Goal: Complete application form

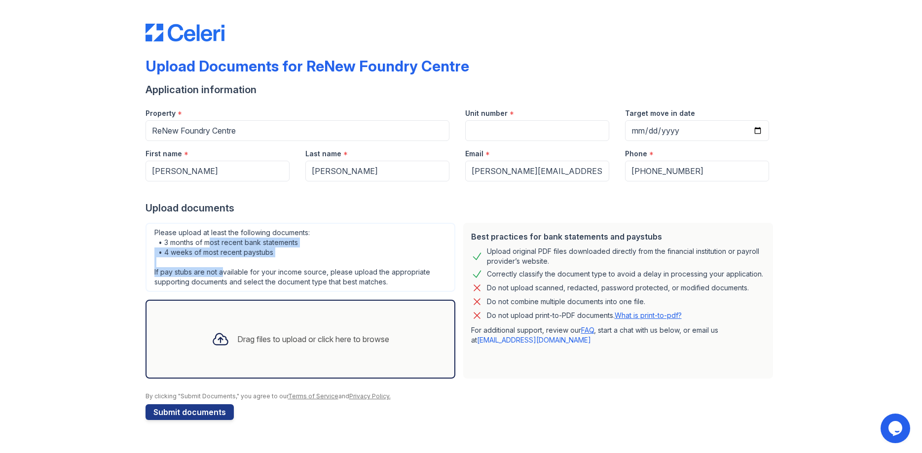
drag, startPoint x: 213, startPoint y: 242, endPoint x: 223, endPoint y: 275, distance: 34.2
click at [223, 275] on div "Please upload at least the following documents: • 3 months of most recent bank …" at bounding box center [301, 257] width 310 height 69
drag, startPoint x: 224, startPoint y: 239, endPoint x: 235, endPoint y: 281, distance: 43.3
click at [235, 281] on div "Please upload at least the following documents: • 3 months of most recent bank …" at bounding box center [301, 257] width 310 height 69
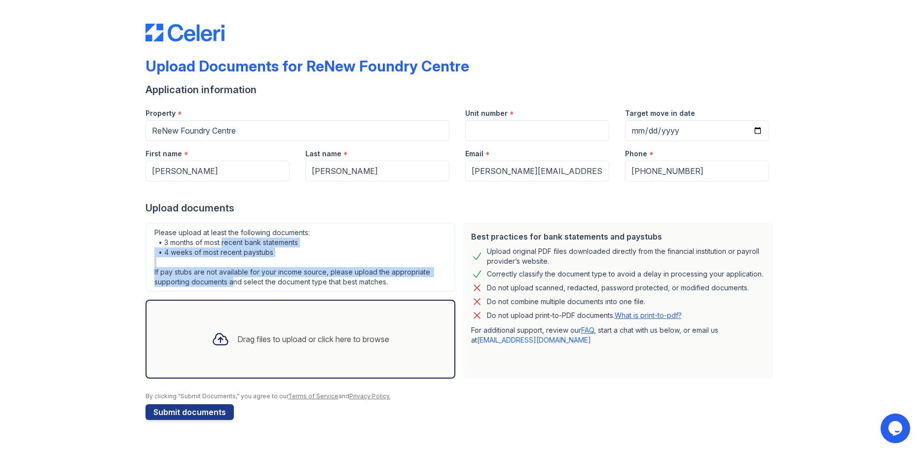
click at [235, 281] on div "Please upload at least the following documents: • 3 months of most recent bank …" at bounding box center [301, 257] width 310 height 69
drag, startPoint x: 258, startPoint y: 286, endPoint x: 243, endPoint y: 231, distance: 56.6
click at [243, 231] on div "Please upload at least the following documents: • 3 months of most recent bank …" at bounding box center [301, 257] width 310 height 69
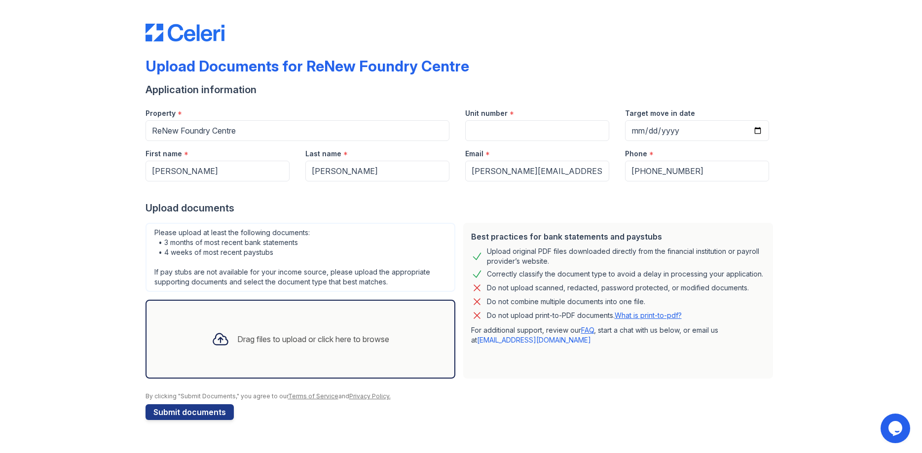
click at [243, 231] on div "Please upload at least the following documents: • 3 months of most recent bank …" at bounding box center [301, 257] width 310 height 69
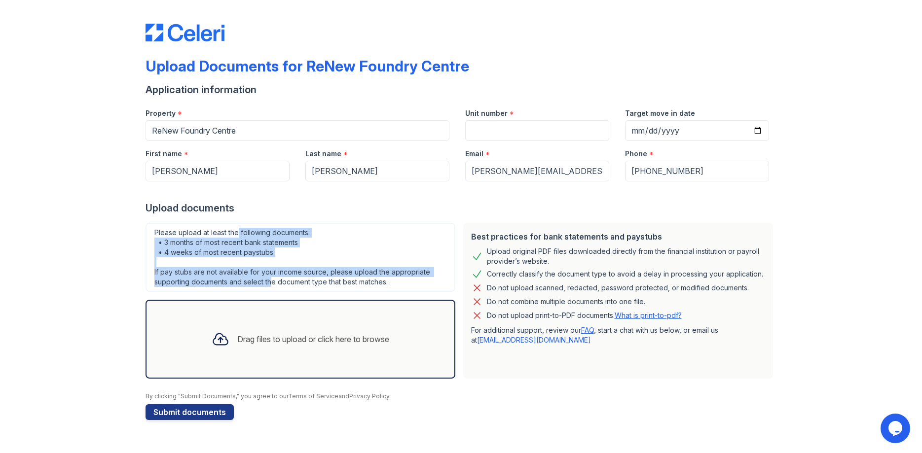
drag, startPoint x: 239, startPoint y: 227, endPoint x: 271, endPoint y: 278, distance: 60.8
click at [271, 278] on div "Please upload at least the following documents: • 3 months of most recent bank …" at bounding box center [301, 257] width 310 height 69
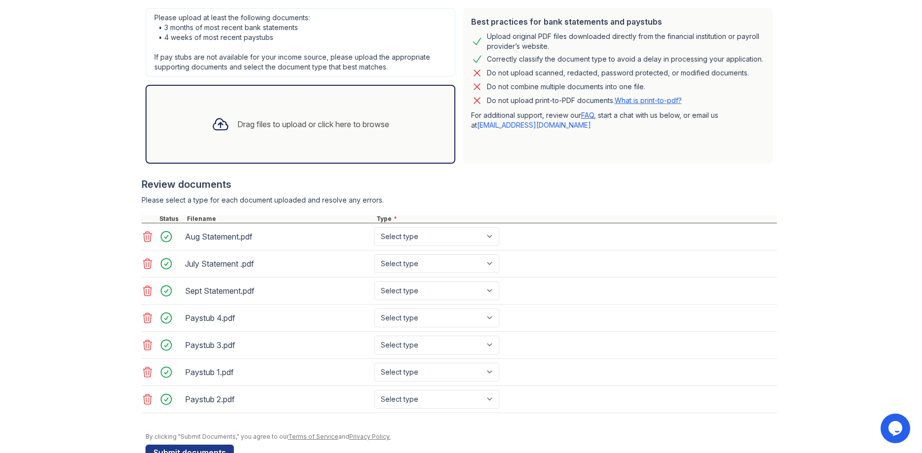
scroll to position [242, 0]
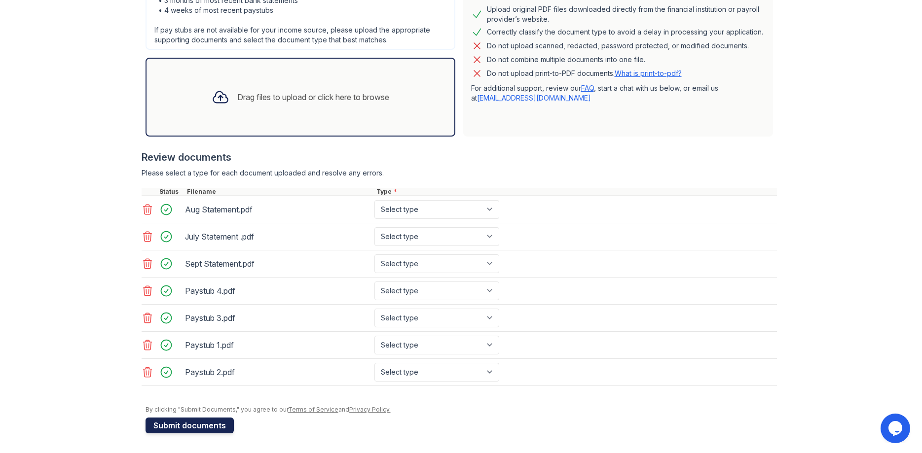
click at [224, 425] on button "Submit documents" at bounding box center [190, 426] width 88 height 16
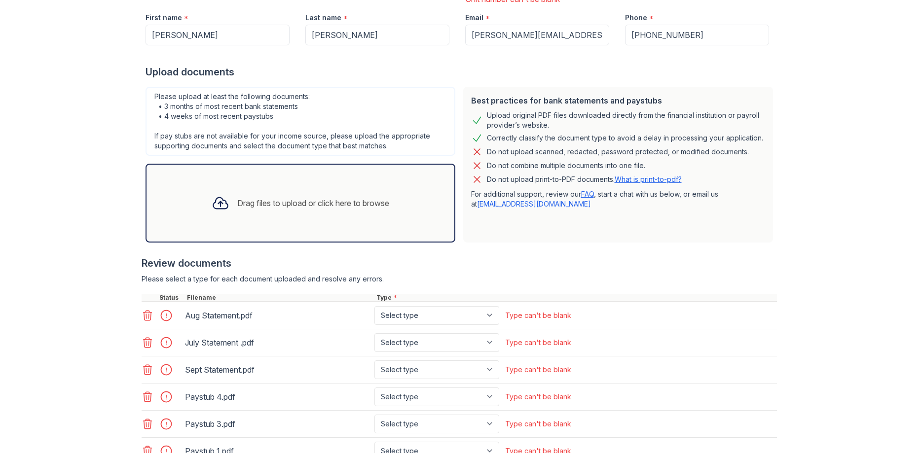
scroll to position [296, 0]
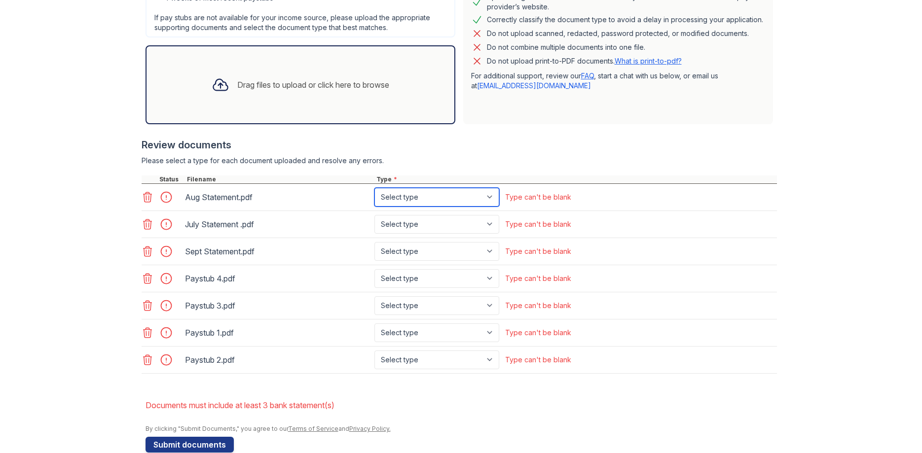
click at [374, 188] on select "Select type Paystub Bank Statement Offer Letter Tax Documents Benefit Award Let…" at bounding box center [436, 197] width 125 height 19
select select "bank_statement"
click option "Bank Statement" at bounding box center [0, 0] width 0 height 0
click at [374, 215] on select "Select type Paystub Bank Statement Offer Letter Tax Documents Benefit Award Let…" at bounding box center [436, 224] width 125 height 19
select select "bank_statement"
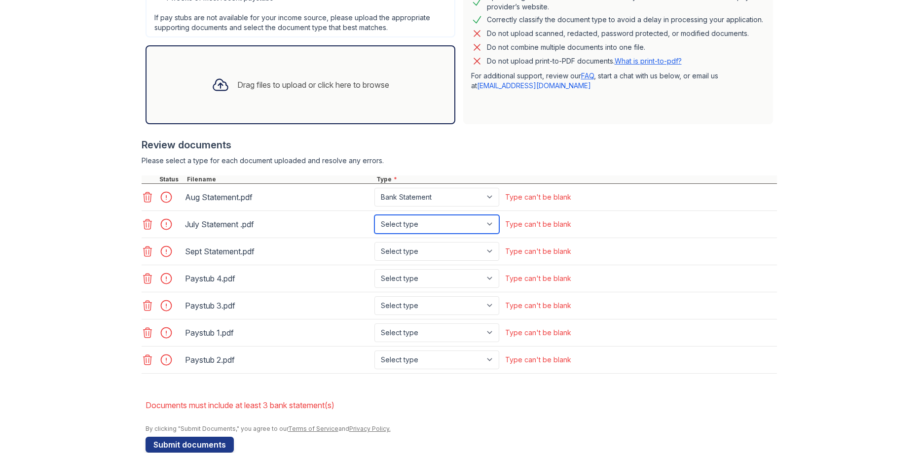
click option "Bank Statement" at bounding box center [0, 0] width 0 height 0
click at [374, 242] on select "Select type Paystub Bank Statement Offer Letter Tax Documents Benefit Award Let…" at bounding box center [436, 251] width 125 height 19
select select "bank_statement"
click option "Bank Statement" at bounding box center [0, 0] width 0 height 0
click at [374, 269] on select "Select type Paystub Bank Statement Offer Letter Tax Documents Benefit Award Let…" at bounding box center [436, 278] width 125 height 19
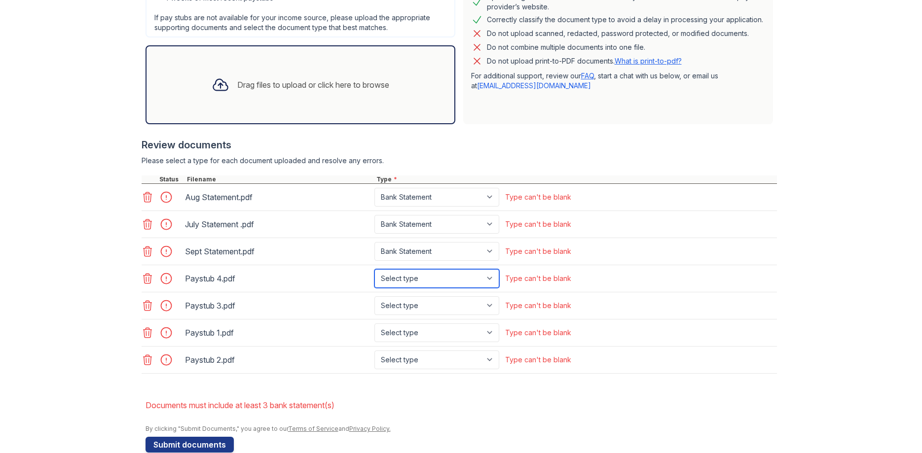
select select "paystub"
click option "Paystub" at bounding box center [0, 0] width 0 height 0
click at [374, 297] on select "Select type Paystub Bank Statement Offer Letter Tax Documents Benefit Award Let…" at bounding box center [436, 306] width 125 height 19
select select "paystub"
click option "Paystub" at bounding box center [0, 0] width 0 height 0
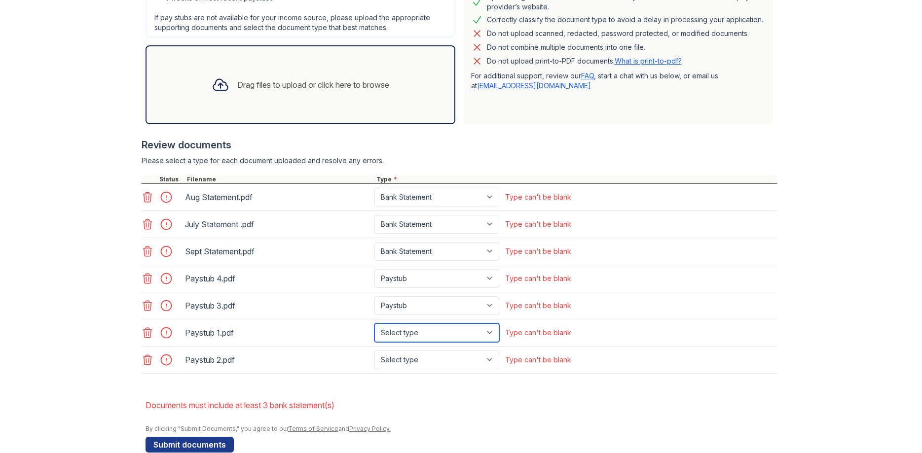
click at [374, 324] on select "Select type Paystub Bank Statement Offer Letter Tax Documents Benefit Award Let…" at bounding box center [436, 333] width 125 height 19
select select "paystub"
click option "Paystub" at bounding box center [0, 0] width 0 height 0
click at [374, 351] on select "Select type Paystub Bank Statement Offer Letter Tax Documents Benefit Award Let…" at bounding box center [436, 360] width 125 height 19
select select "paystub"
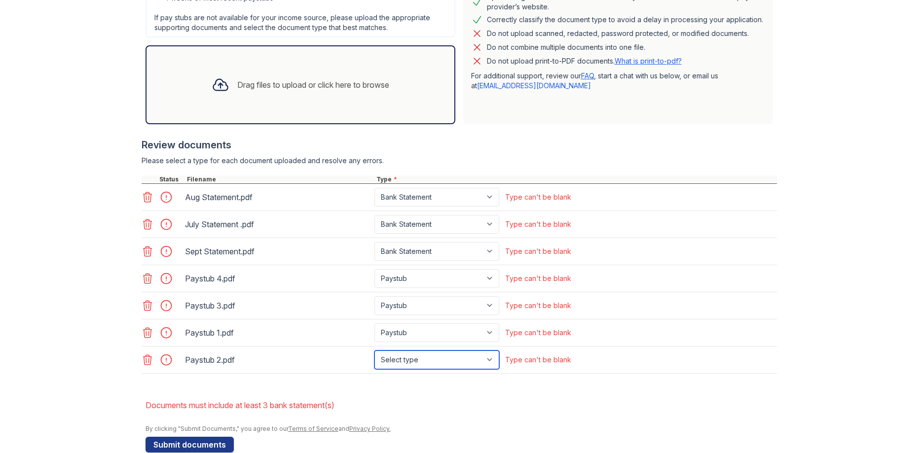
click option "Paystub" at bounding box center [0, 0] width 0 height 0
click at [452, 430] on div "By clicking "Submit Documents," you agree to our Terms of Service and Privacy P…" at bounding box center [462, 429] width 632 height 8
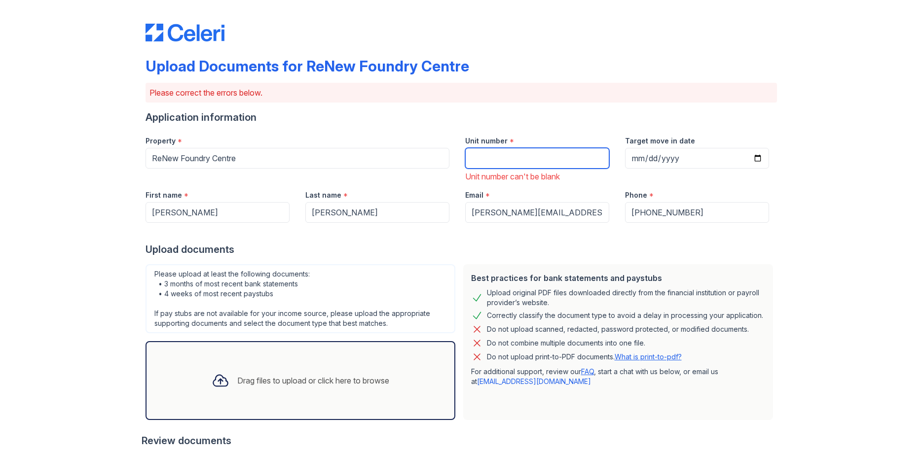
click at [490, 159] on input "Unit number" at bounding box center [537, 158] width 144 height 21
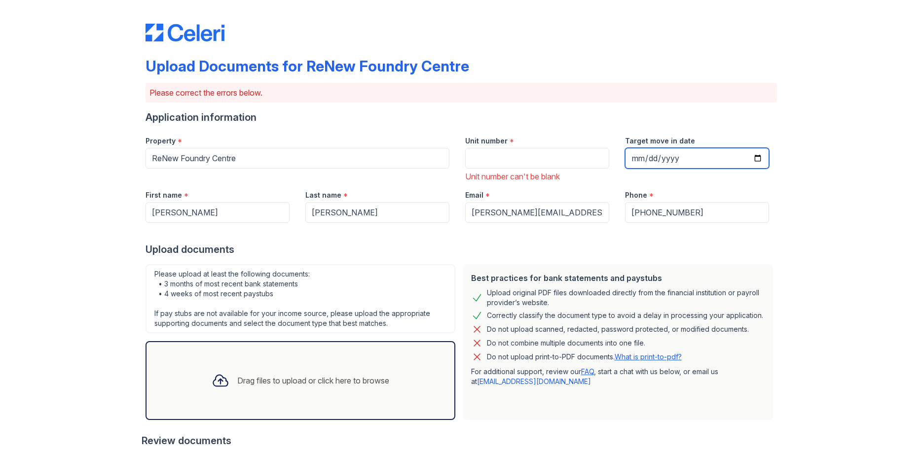
click at [757, 155] on input "Target move in date" at bounding box center [697, 158] width 144 height 21
click at [695, 157] on input "[DATE]" at bounding box center [697, 158] width 144 height 21
click at [762, 156] on input "[DATE]" at bounding box center [697, 158] width 144 height 21
click at [759, 157] on input "[DATE]" at bounding box center [697, 158] width 144 height 21
type input "[DATE]"
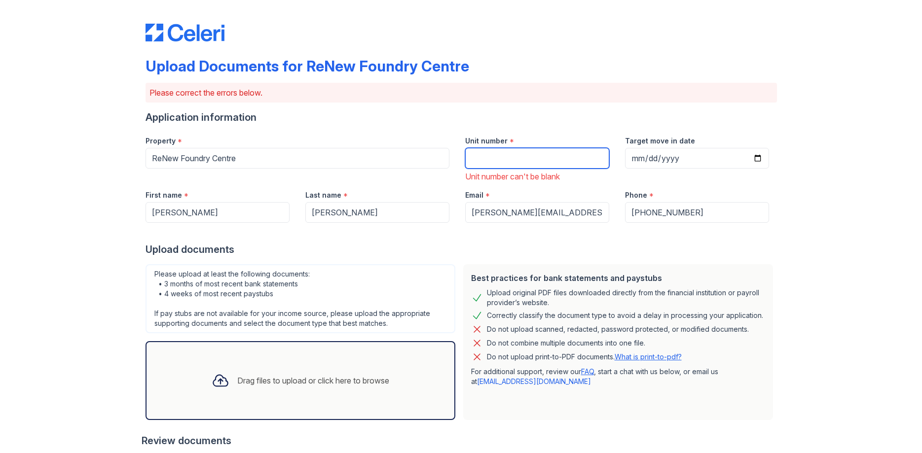
click at [563, 158] on input "Unit number" at bounding box center [537, 158] width 144 height 21
click at [489, 159] on input "Unit number" at bounding box center [537, 158] width 144 height 21
paste input "WT201"
type input "WT201"
drag, startPoint x: 864, startPoint y: 177, endPoint x: 841, endPoint y: 209, distance: 39.9
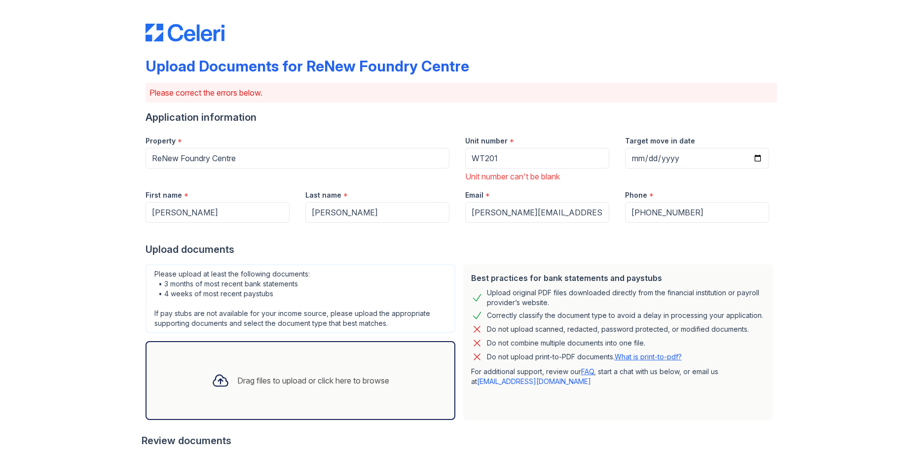
click at [866, 177] on div "Upload Documents for ReNew Foundry Centre Please correct the errors below. Appl…" at bounding box center [461, 384] width 891 height 769
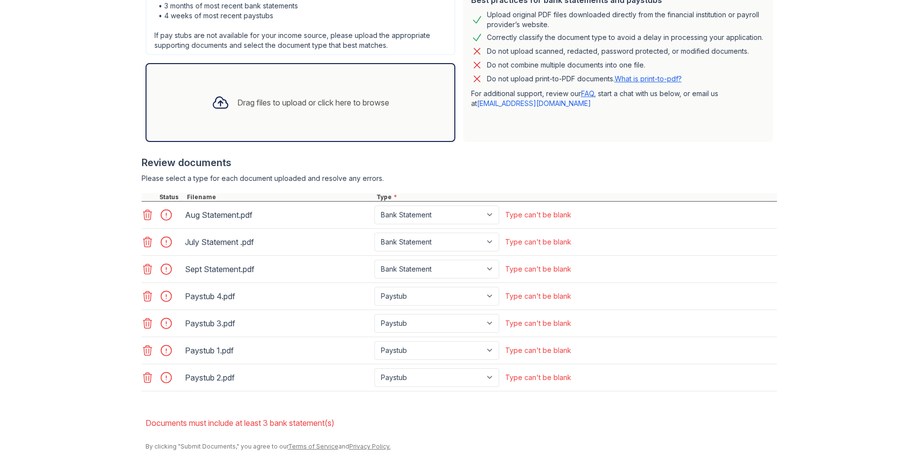
scroll to position [315, 0]
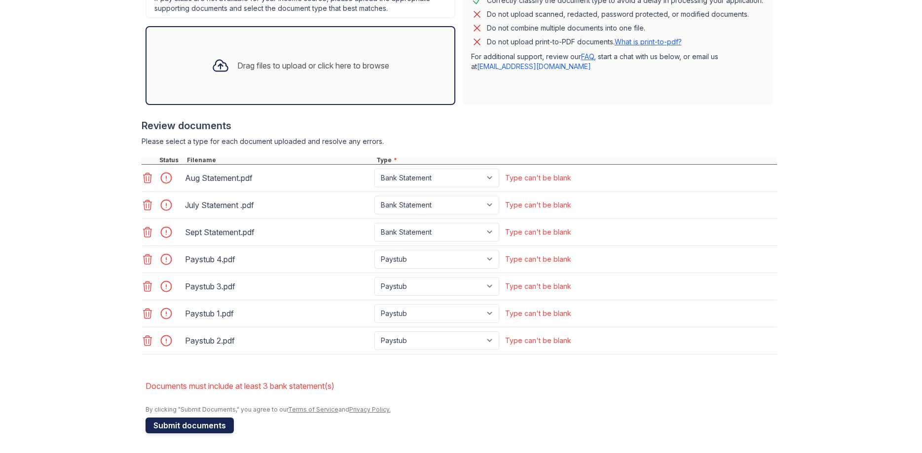
click at [182, 428] on button "Submit documents" at bounding box center [190, 426] width 88 height 16
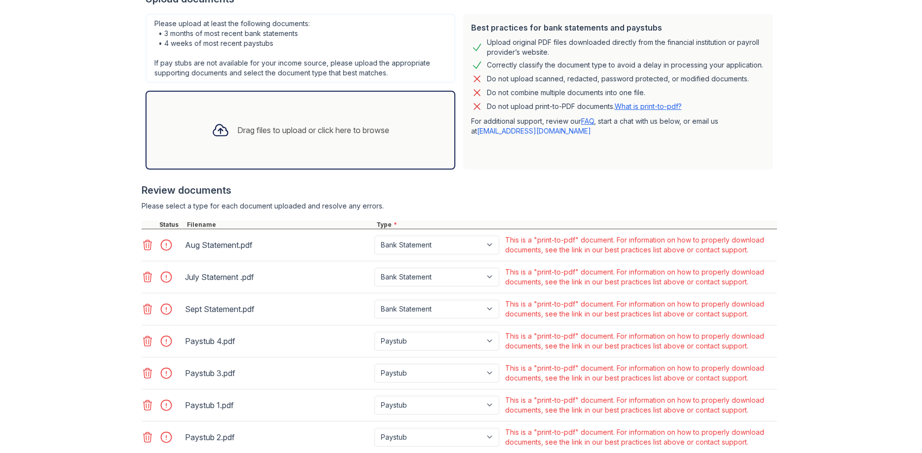
scroll to position [304, 0]
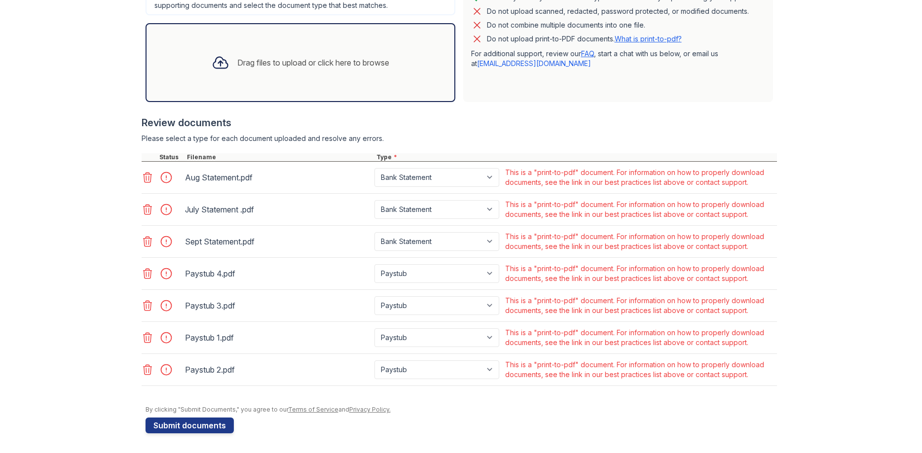
click at [145, 178] on icon at bounding box center [148, 178] width 12 height 12
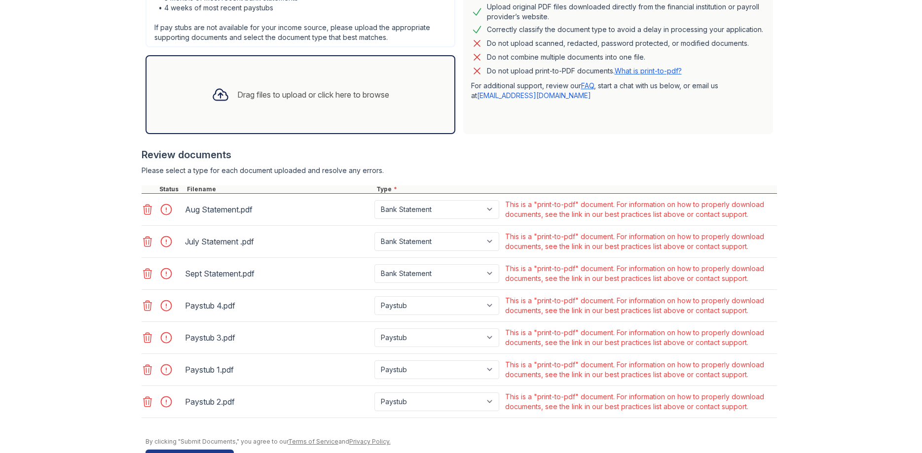
click at [145, 178] on div at bounding box center [459, 181] width 635 height 10
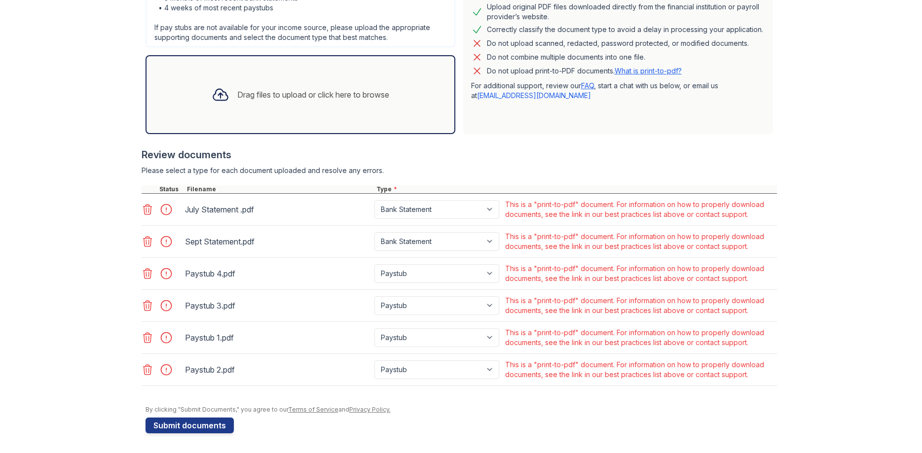
click at [145, 178] on div at bounding box center [459, 181] width 635 height 10
drag, startPoint x: 146, startPoint y: 214, endPoint x: 149, endPoint y: 222, distance: 9.1
click at [147, 214] on icon at bounding box center [148, 210] width 12 height 12
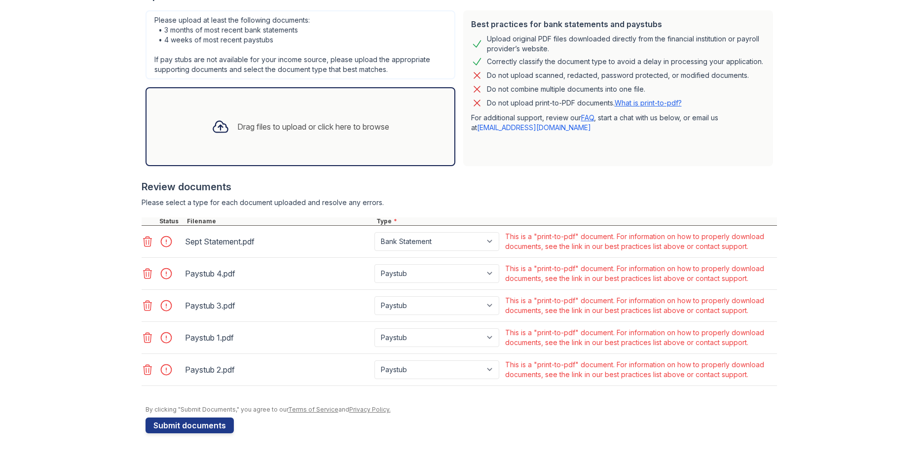
click at [147, 246] on icon at bounding box center [147, 242] width 8 height 10
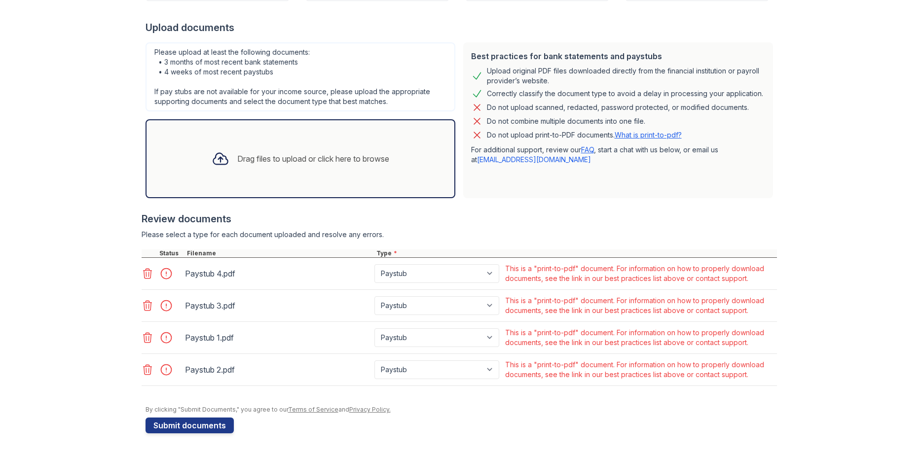
click at [149, 272] on icon at bounding box center [147, 274] width 8 height 10
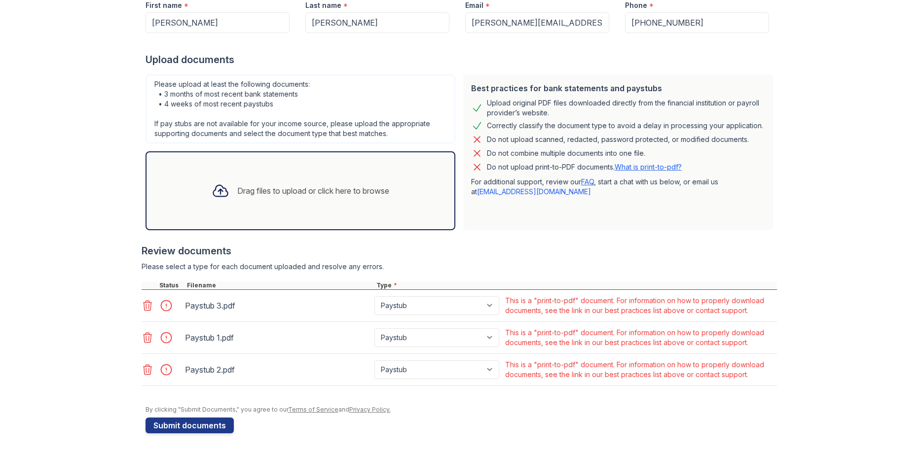
drag, startPoint x: 149, startPoint y: 308, endPoint x: 146, endPoint y: 331, distance: 23.4
click at [149, 309] on icon at bounding box center [148, 306] width 12 height 12
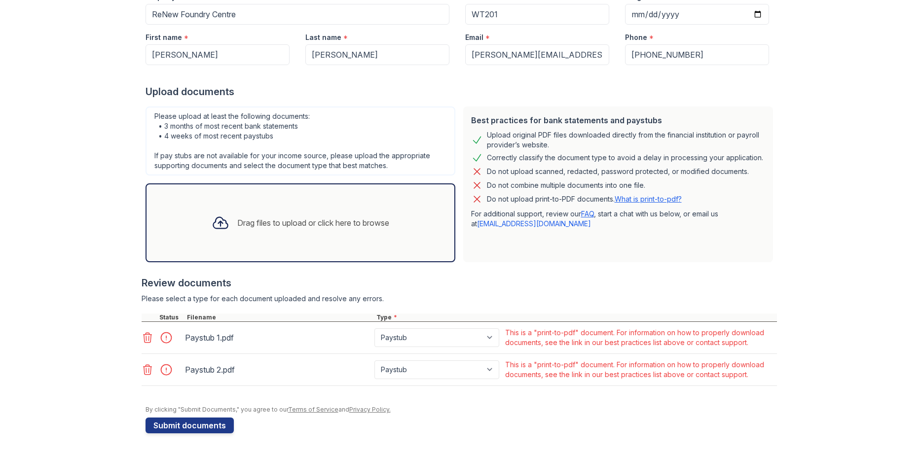
click at [144, 348] on div at bounding box center [162, 338] width 41 height 24
click at [144, 343] on icon at bounding box center [148, 338] width 12 height 12
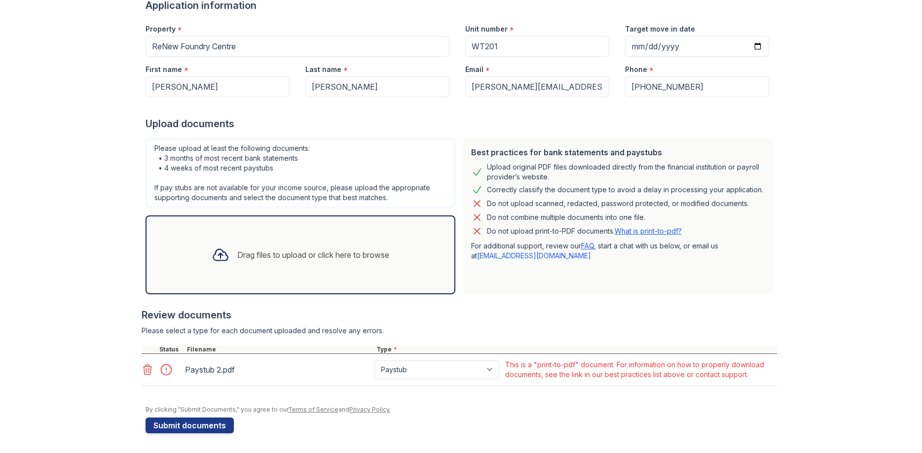
click at [145, 374] on icon at bounding box center [148, 370] width 12 height 12
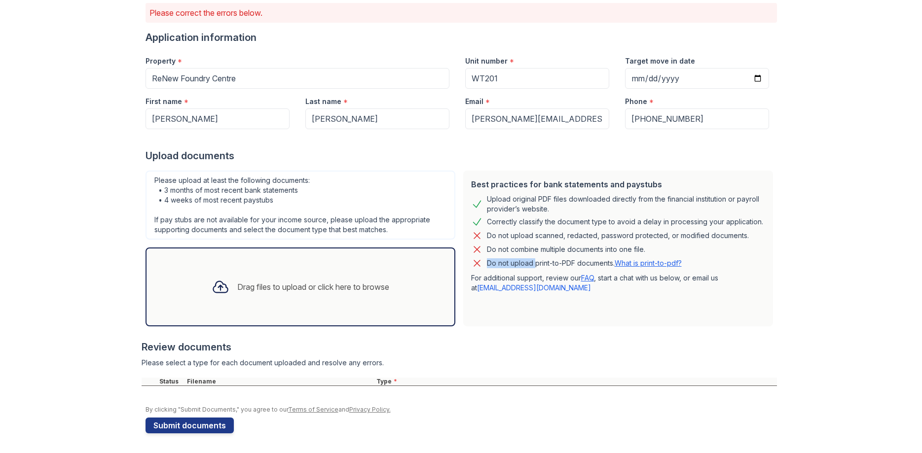
drag, startPoint x: 532, startPoint y: 240, endPoint x: 532, endPoint y: 265, distance: 25.2
click at [532, 265] on div "Best practices for bank statements and paystubs Upload original PDF files downl…" at bounding box center [618, 249] width 310 height 156
click at [532, 265] on p "Do not upload print-to-PDF documents. What is print-to-pdf?" at bounding box center [584, 264] width 195 height 10
